Goal: Task Accomplishment & Management: Manage account settings

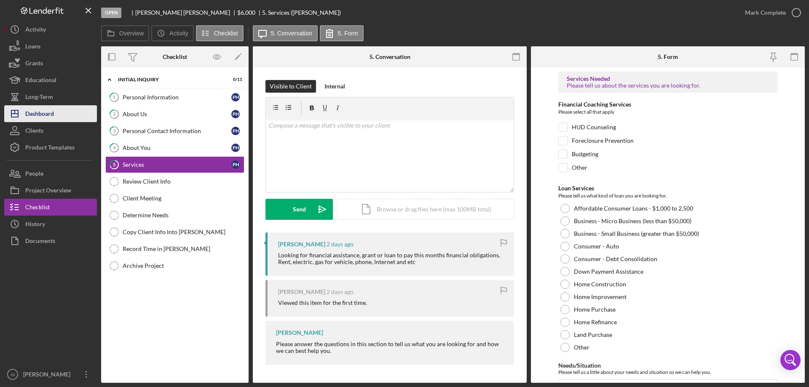
click at [52, 113] on div "Dashboard" at bounding box center [39, 114] width 29 height 19
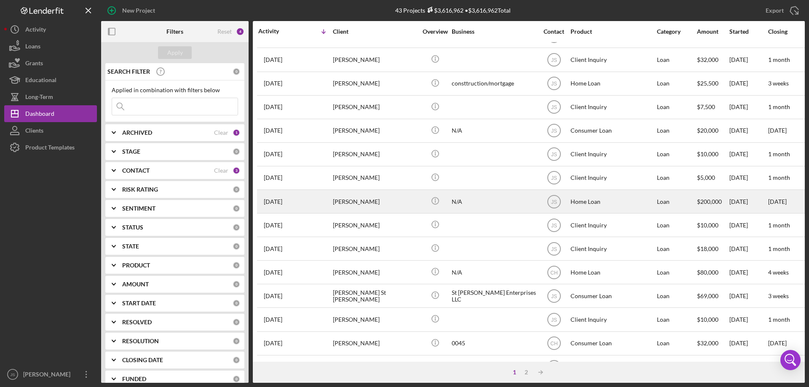
scroll to position [282, 0]
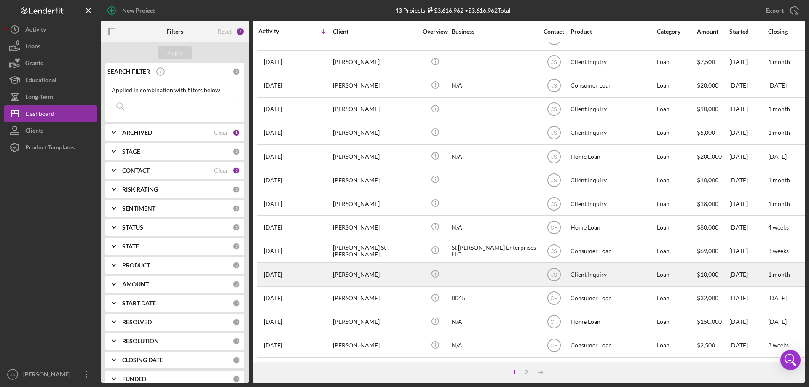
click at [489, 270] on div at bounding box center [494, 274] width 84 height 22
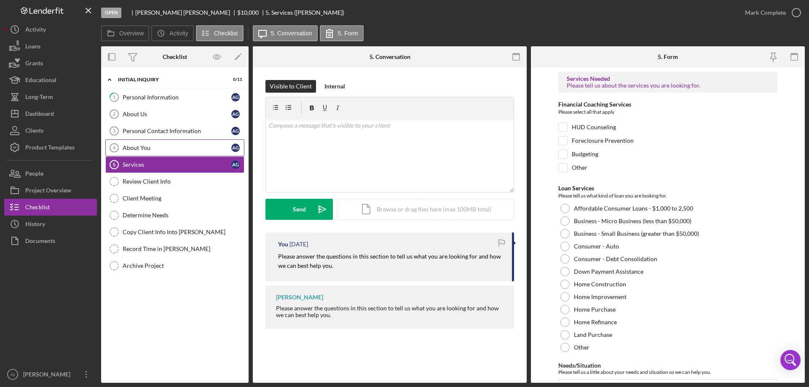
click at [166, 146] on div "About You" at bounding box center [177, 148] width 109 height 7
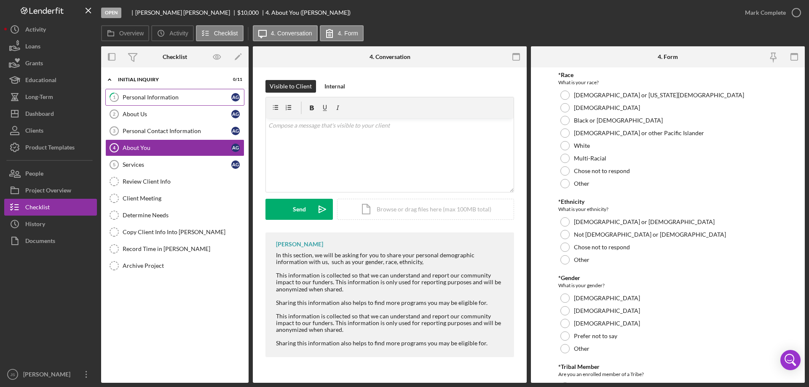
click at [190, 98] on div "Personal Information" at bounding box center [177, 97] width 109 height 7
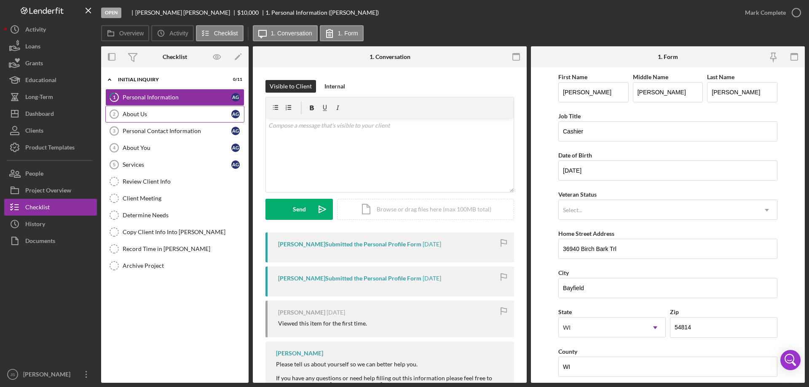
click at [180, 117] on div "About Us" at bounding box center [177, 114] width 109 height 7
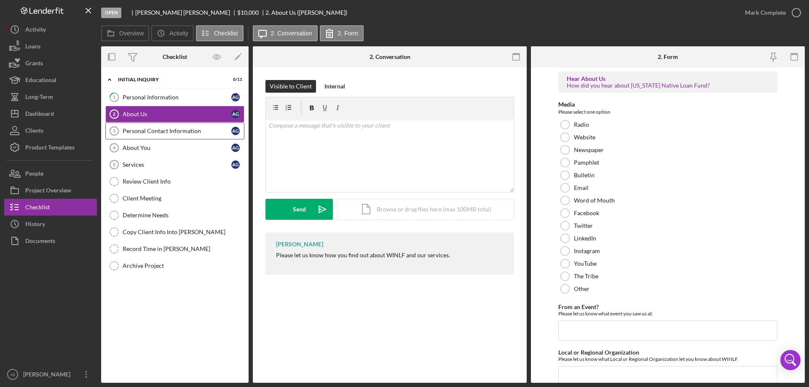
click at [174, 133] on div "Personal Contact Information" at bounding box center [177, 131] width 109 height 7
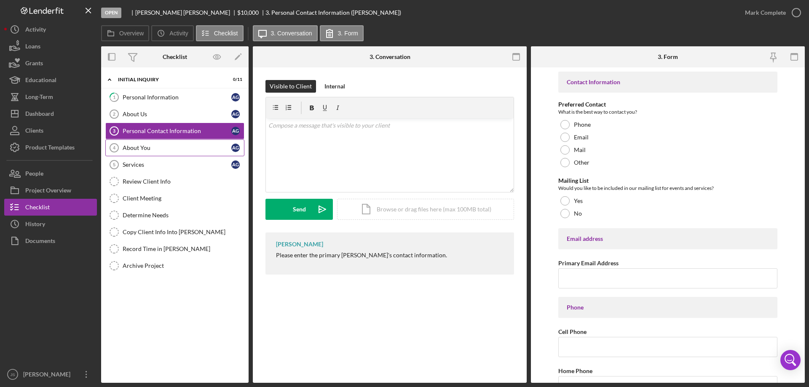
click at [166, 146] on div "About You" at bounding box center [177, 148] width 109 height 7
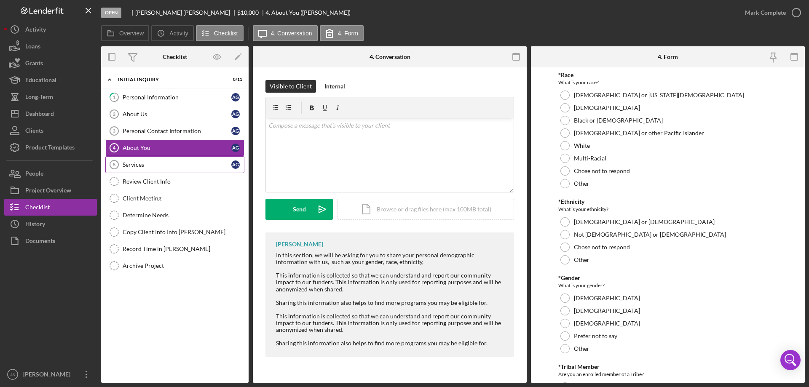
click at [169, 161] on link "Services 5 Services A G" at bounding box center [174, 164] width 139 height 17
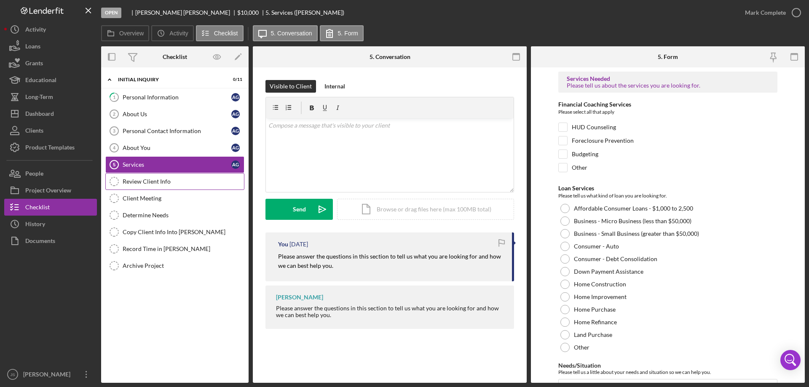
click at [171, 179] on div "Review Client Info" at bounding box center [183, 181] width 121 height 7
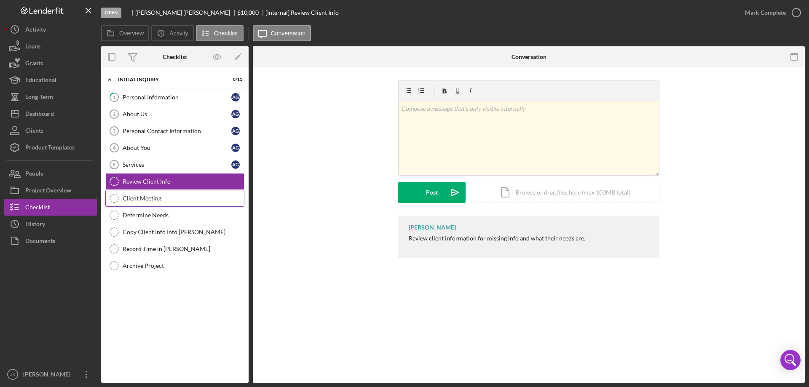
click at [190, 199] on div "Client Meeting" at bounding box center [183, 198] width 121 height 7
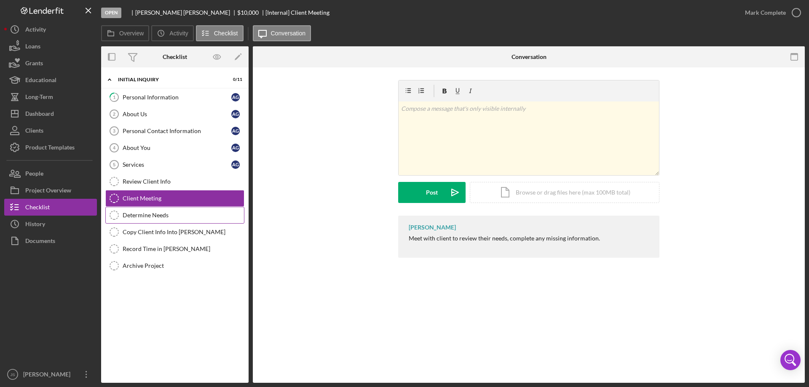
click at [198, 219] on div "Determine Needs" at bounding box center [183, 215] width 121 height 7
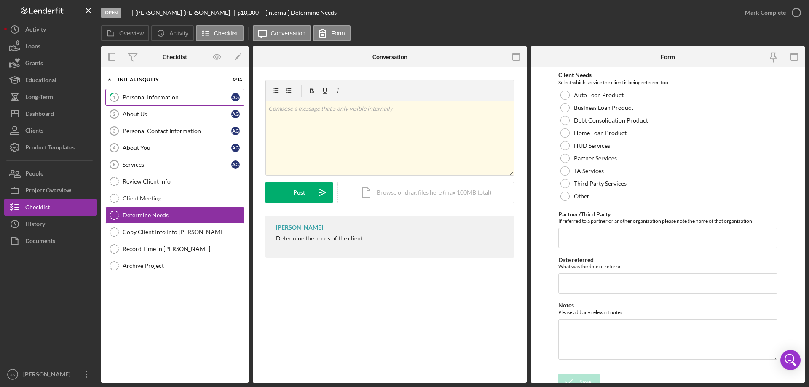
click at [195, 96] on div "Personal Information" at bounding box center [177, 97] width 109 height 7
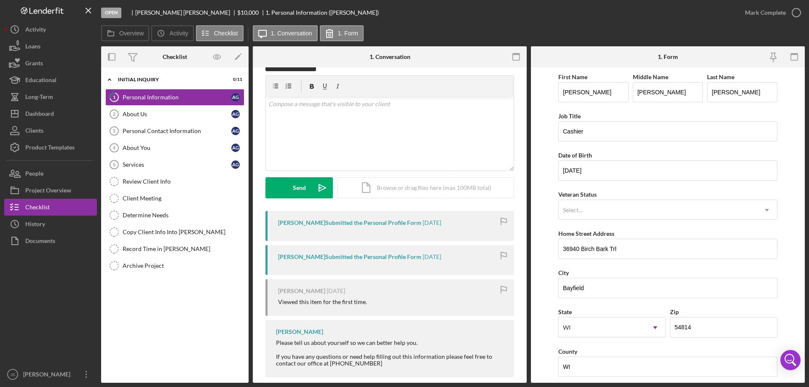
scroll to position [33, 0]
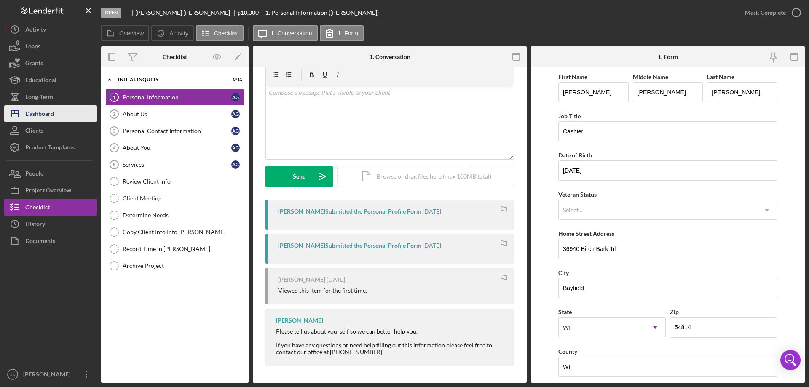
click at [47, 115] on div "Dashboard" at bounding box center [39, 114] width 29 height 19
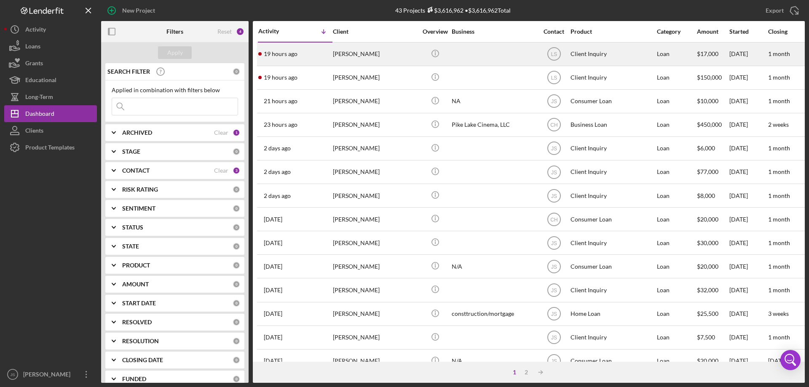
click at [394, 56] on div "[PERSON_NAME]" at bounding box center [375, 54] width 84 height 22
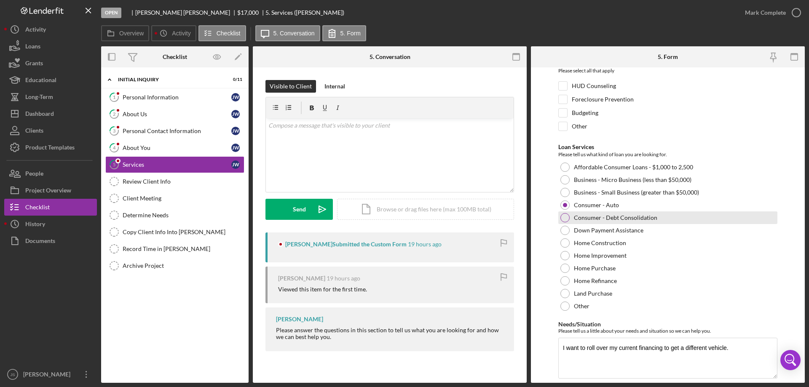
scroll to position [69, 0]
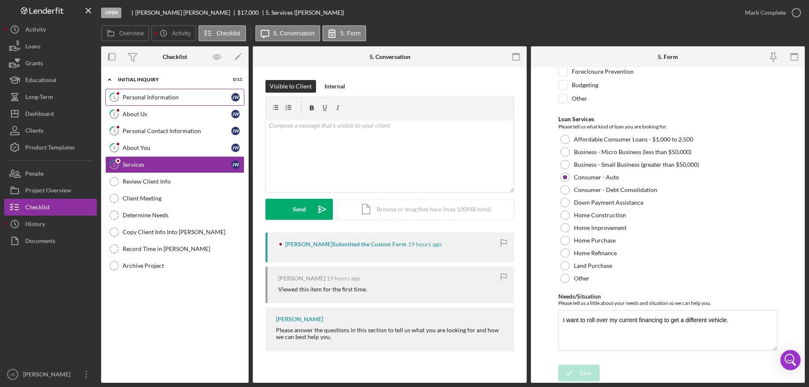
click at [154, 96] on div "Personal Information" at bounding box center [177, 97] width 109 height 7
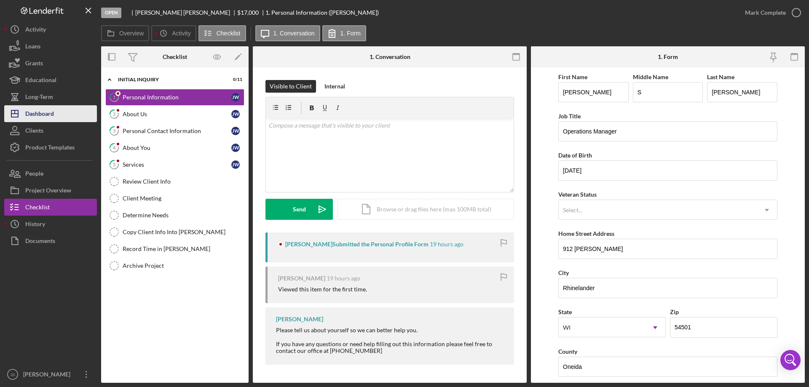
click at [62, 113] on button "Icon/Dashboard Dashboard" at bounding box center [50, 113] width 93 height 17
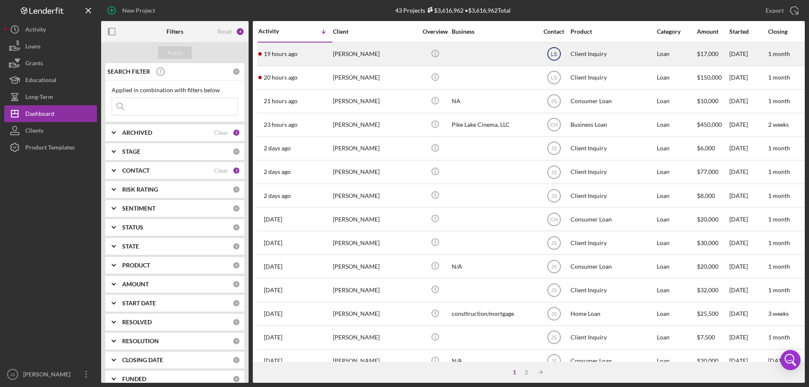
click at [551, 52] on text "LS" at bounding box center [554, 54] width 6 height 6
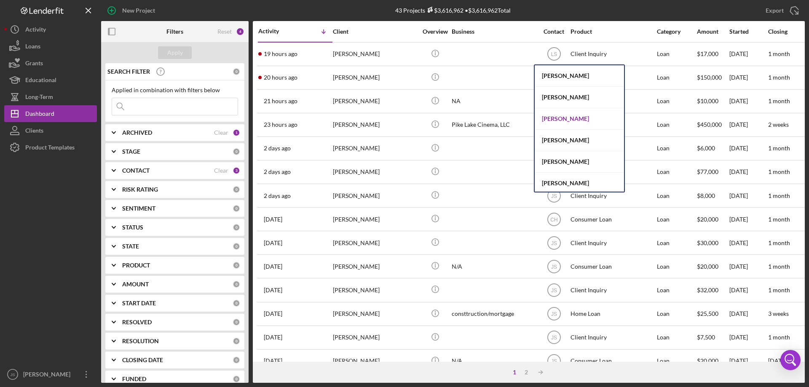
click at [561, 118] on div "[PERSON_NAME]" at bounding box center [579, 118] width 89 height 21
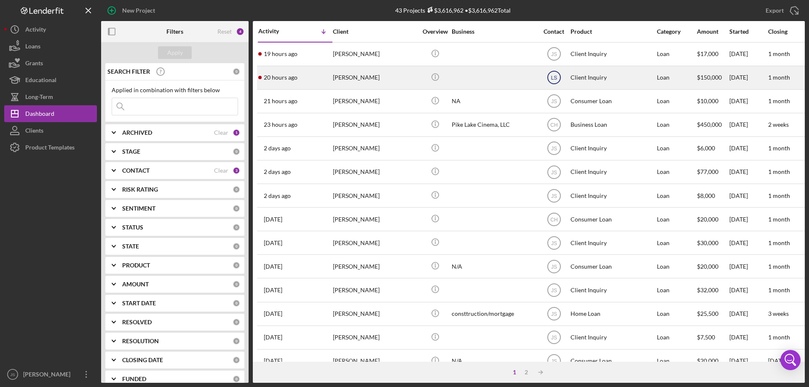
click at [555, 76] on text "LS" at bounding box center [554, 78] width 6 height 6
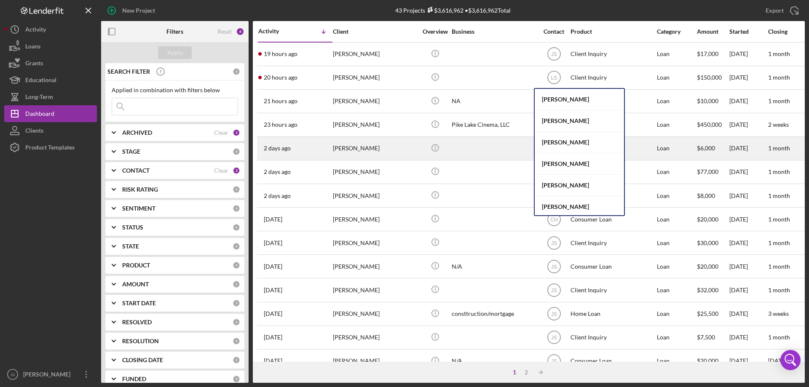
click at [560, 139] on div "[PERSON_NAME]" at bounding box center [579, 142] width 89 height 21
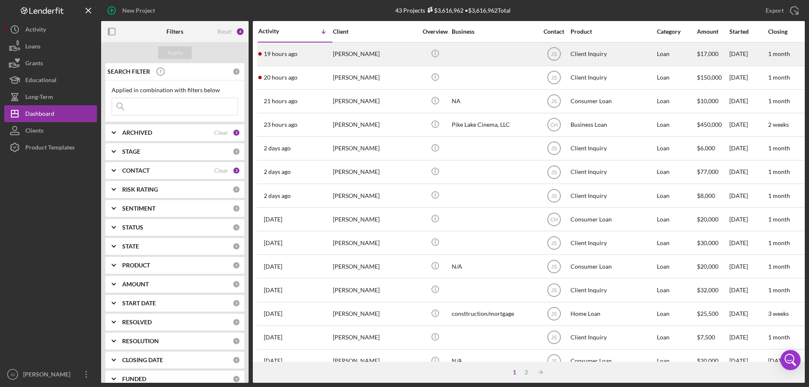
click at [306, 57] on div "19 hours ago [PERSON_NAME]" at bounding box center [295, 54] width 74 height 22
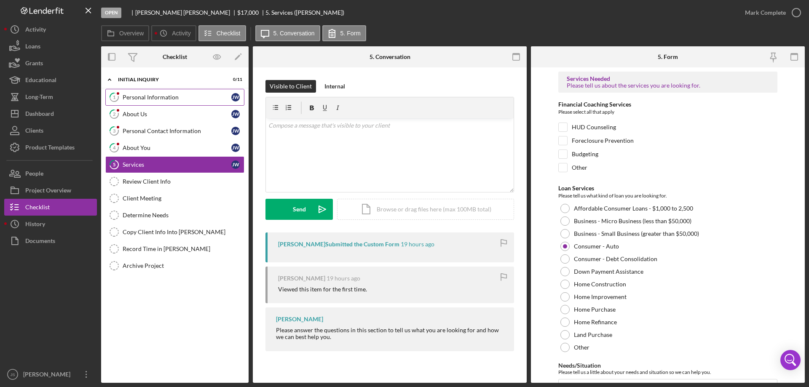
click at [202, 102] on link "1 Personal Information [PERSON_NAME]" at bounding box center [174, 97] width 139 height 17
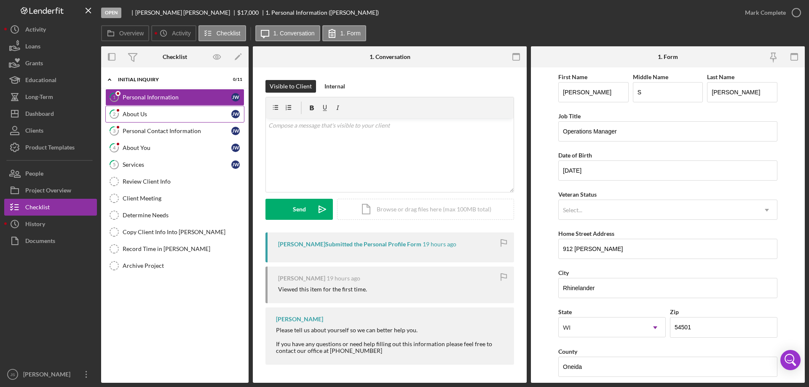
click at [201, 113] on div "About Us" at bounding box center [177, 114] width 109 height 7
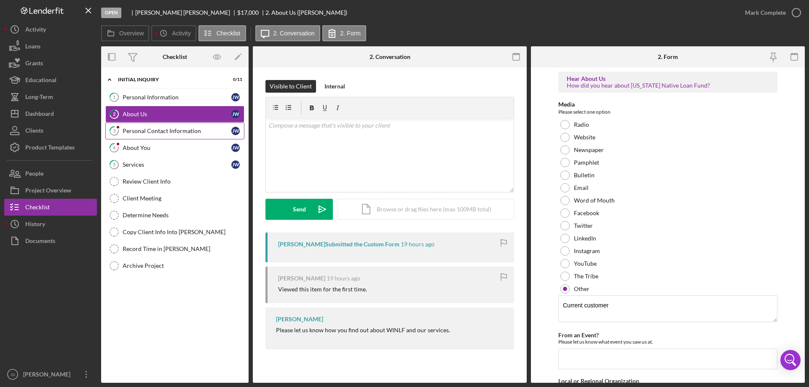
click at [217, 131] on div "Personal Contact Information" at bounding box center [177, 131] width 109 height 7
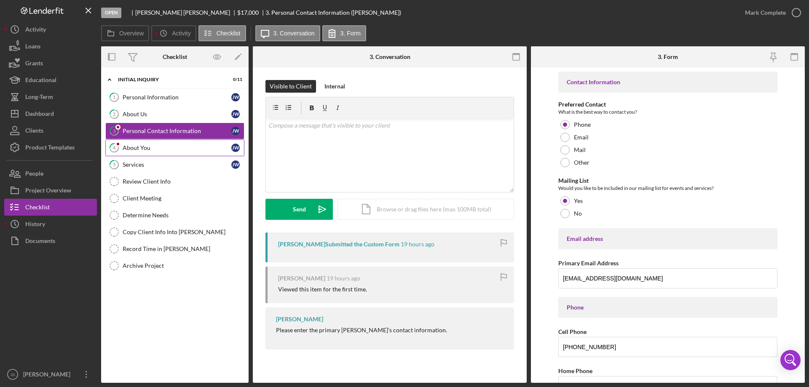
click at [175, 147] on div "About You" at bounding box center [177, 148] width 109 height 7
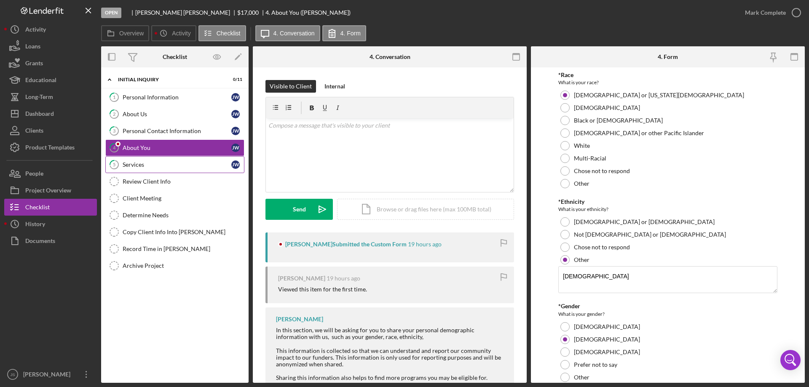
click at [168, 167] on div "Services" at bounding box center [177, 164] width 109 height 7
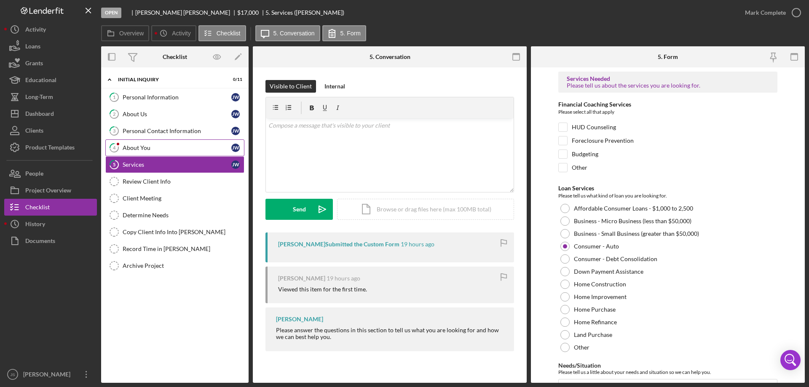
click at [185, 145] on div "About You" at bounding box center [177, 148] width 109 height 7
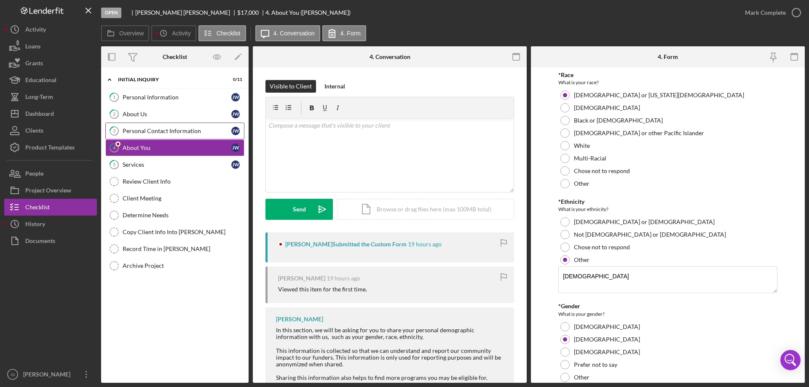
click at [198, 132] on div "Personal Contact Information" at bounding box center [177, 131] width 109 height 7
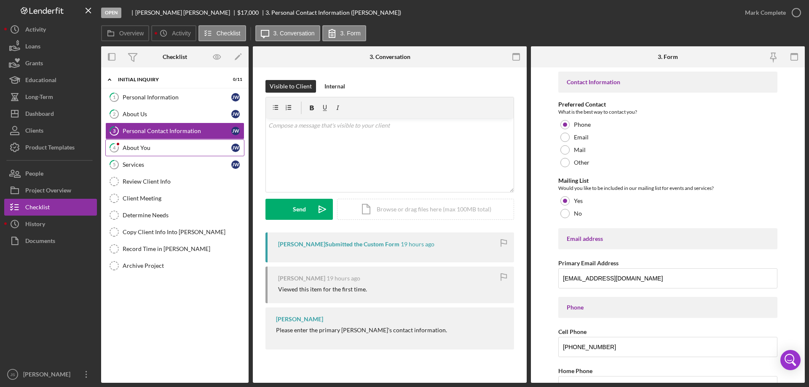
click at [206, 148] on div "About You" at bounding box center [177, 148] width 109 height 7
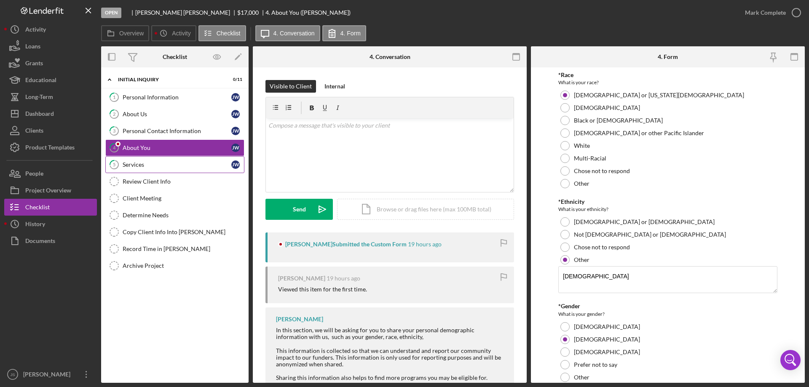
click at [198, 163] on div "Services" at bounding box center [177, 164] width 109 height 7
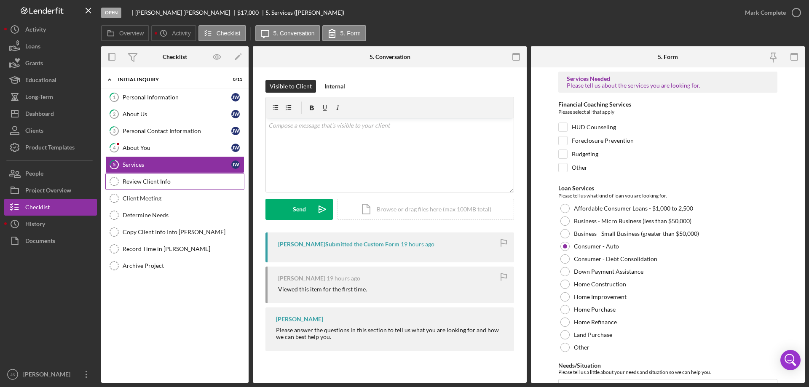
click at [195, 182] on div "Review Client Info" at bounding box center [183, 181] width 121 height 7
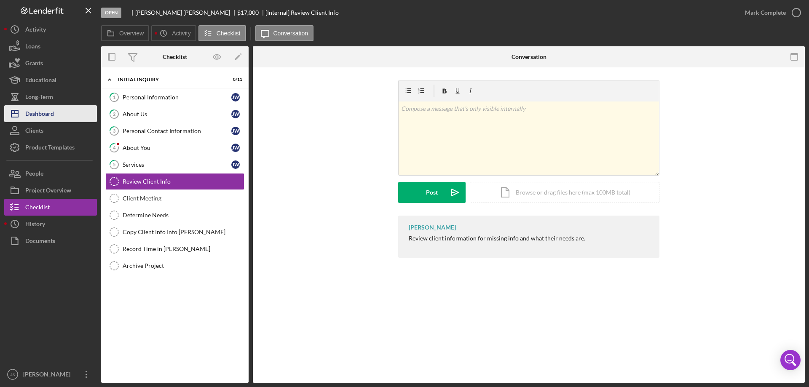
click at [57, 112] on button "Icon/Dashboard Dashboard" at bounding box center [50, 113] width 93 height 17
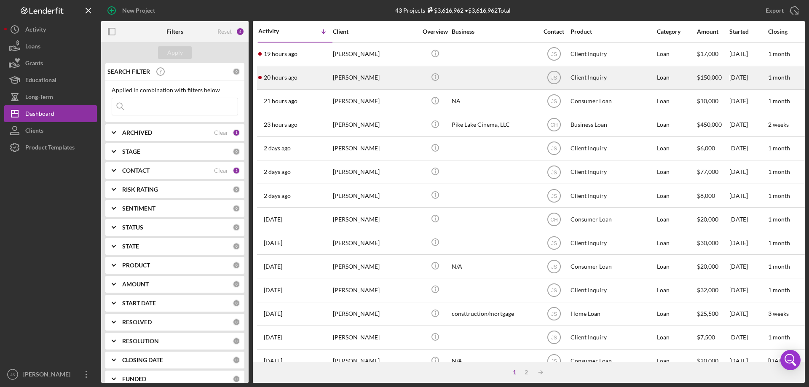
click at [408, 79] on div "[PERSON_NAME]" at bounding box center [375, 78] width 84 height 22
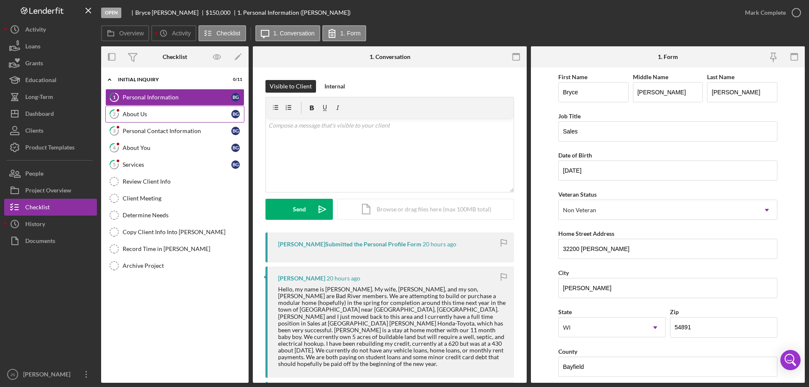
click at [177, 112] on div "About Us" at bounding box center [177, 114] width 109 height 7
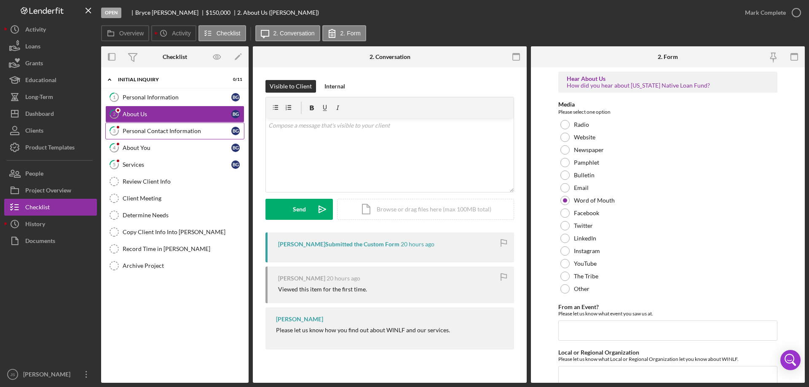
click at [198, 129] on div "Personal Contact Information" at bounding box center [177, 131] width 109 height 7
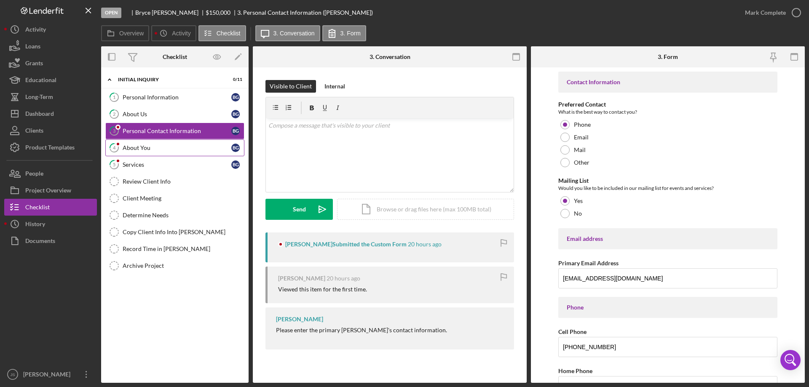
click at [161, 147] on div "About You" at bounding box center [177, 148] width 109 height 7
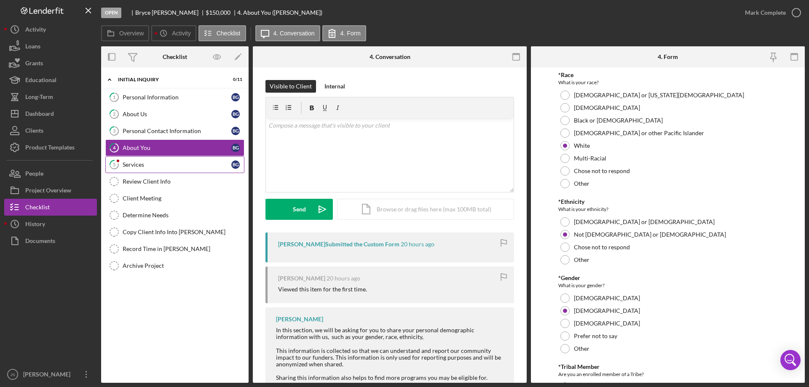
click at [177, 166] on div "Services" at bounding box center [177, 164] width 109 height 7
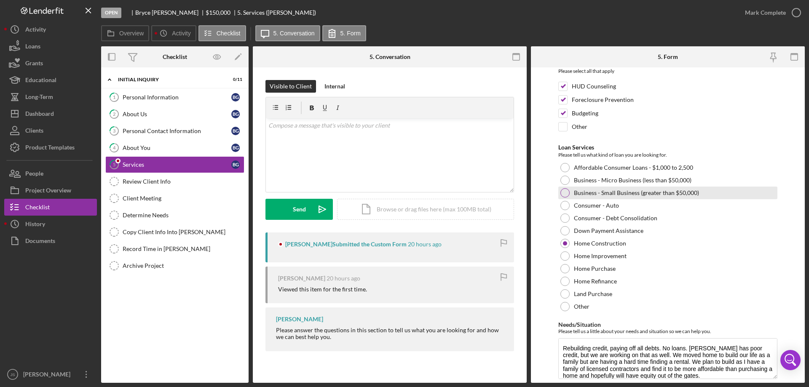
scroll to position [69, 0]
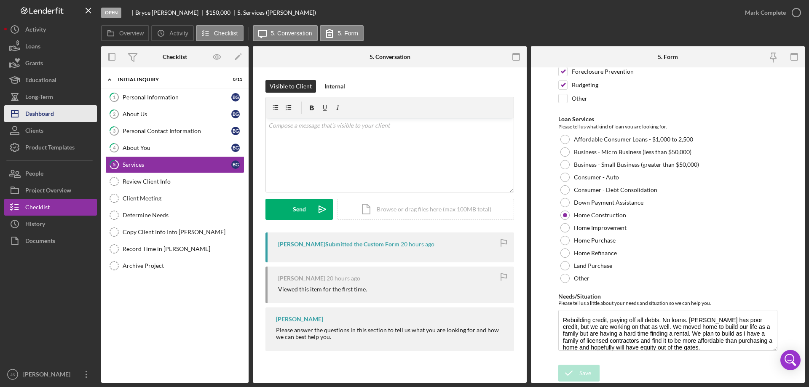
click at [66, 116] on button "Icon/Dashboard Dashboard" at bounding box center [50, 113] width 93 height 17
